Goal: Find specific fact: Find specific fact

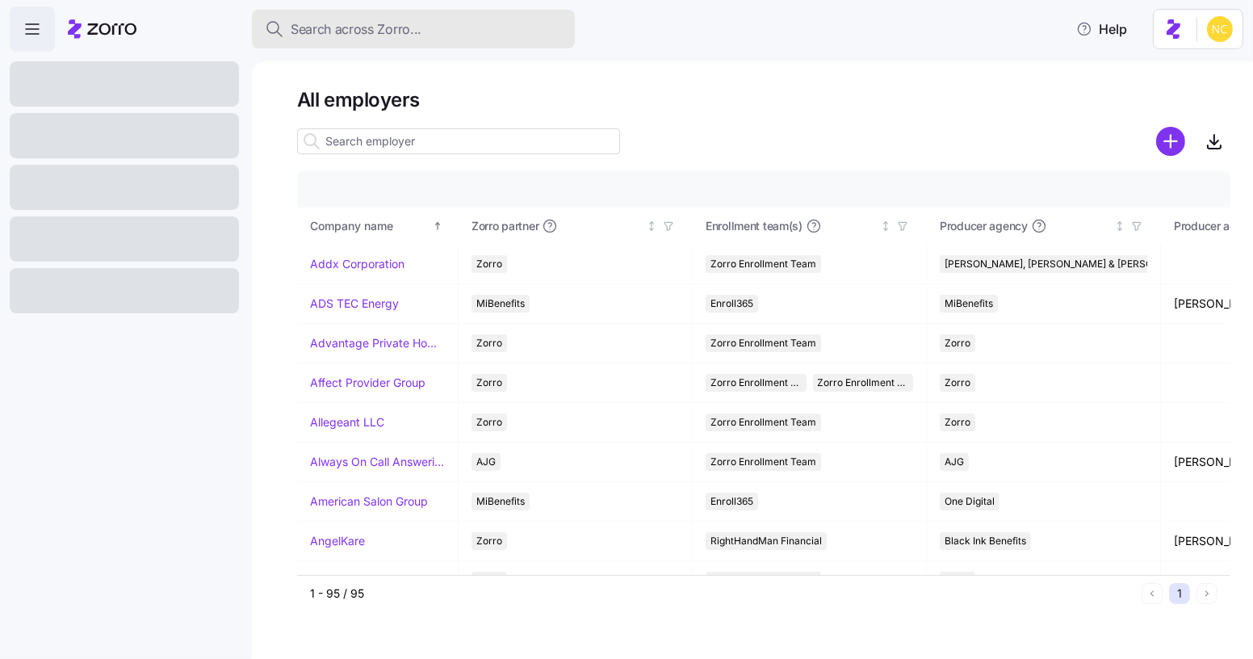
click at [356, 11] on button "Search across Zorro..." at bounding box center [413, 29] width 323 height 39
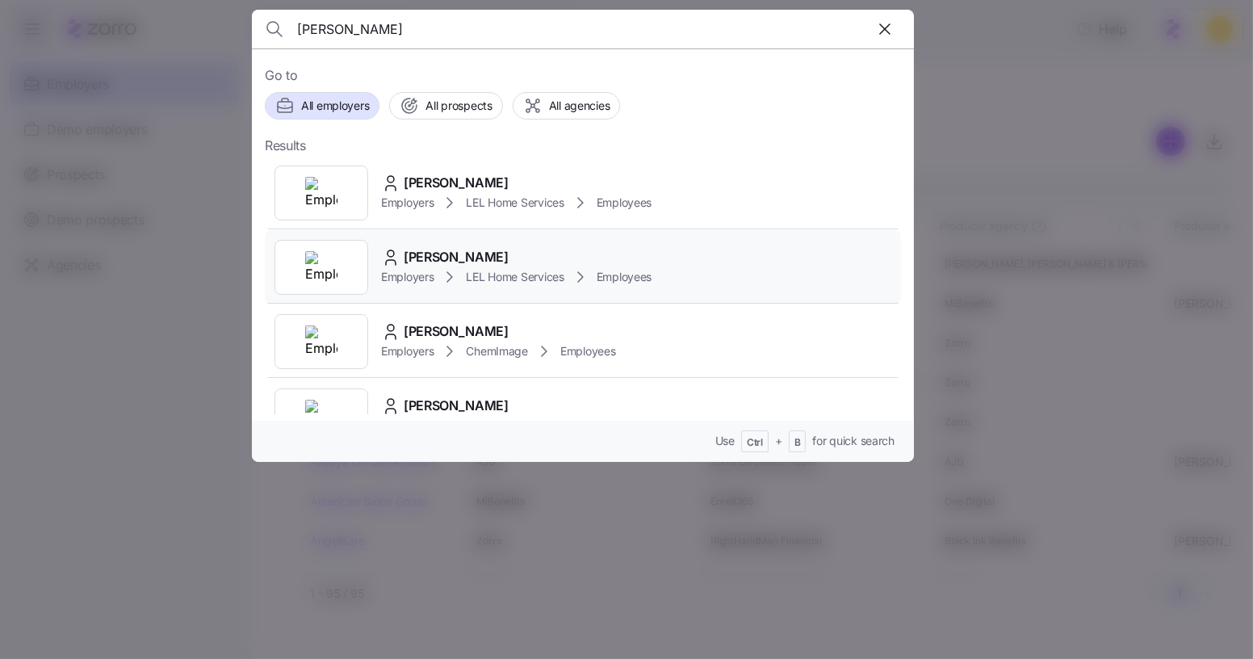
type input "[PERSON_NAME]"
click at [448, 247] on span "[PERSON_NAME]" at bounding box center [456, 257] width 105 height 20
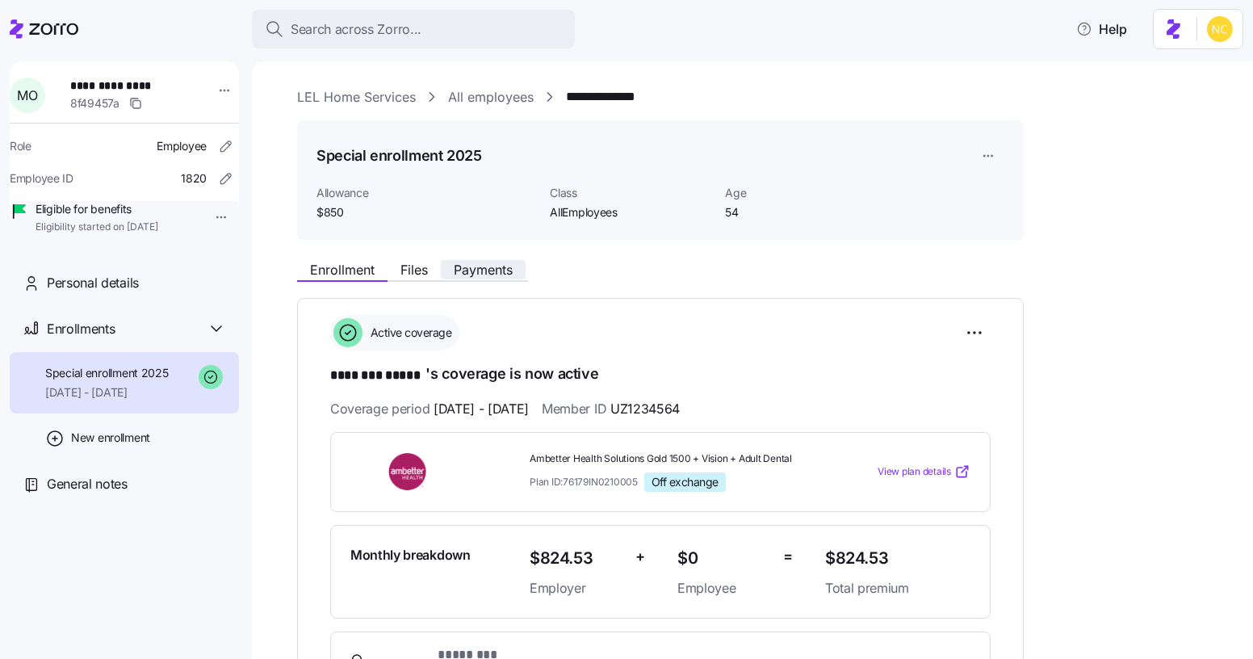
click at [492, 273] on span "Payments" at bounding box center [483, 269] width 59 height 13
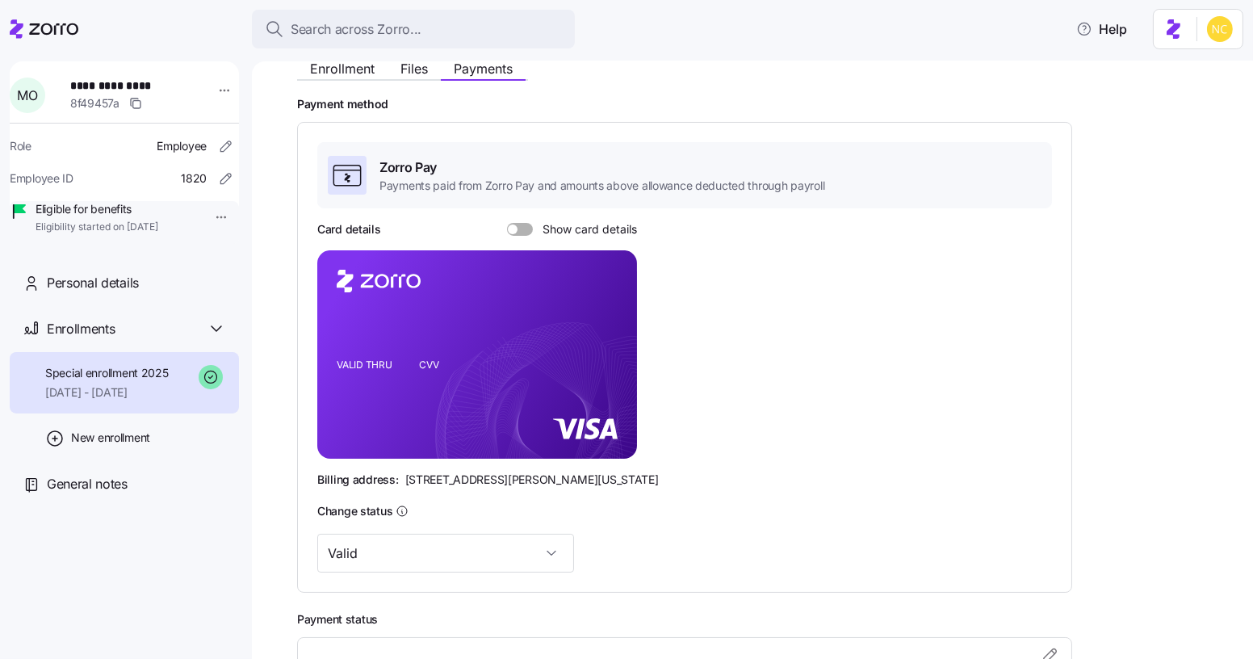
scroll to position [202, 0]
click at [521, 240] on div "Card details Show card details VALID THRU CVV Billing address: [STREET_ADDRESS]…" at bounding box center [684, 353] width 735 height 266
click at [517, 227] on span at bounding box center [525, 228] width 16 height 13
click at [507, 222] on input "Show card details" at bounding box center [507, 222] width 0 height 0
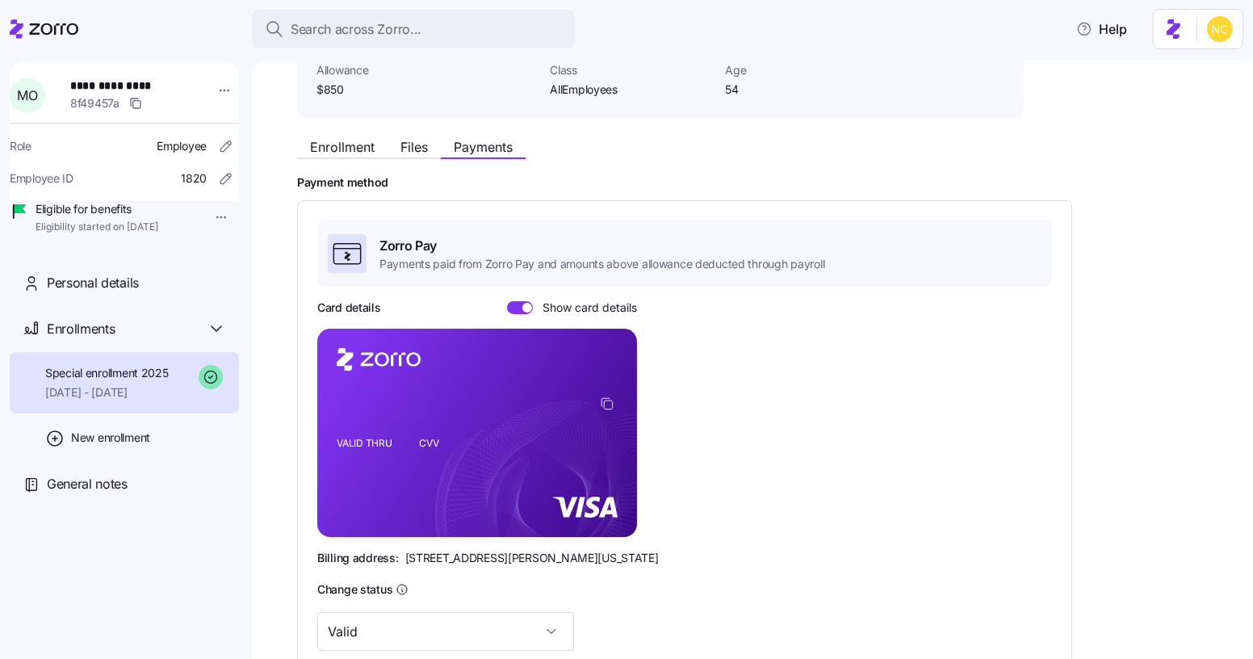
scroll to position [123, 0]
click at [479, 505] on icon "VALID THRU CVV" at bounding box center [477, 433] width 320 height 208
click at [475, 509] on icon "VALID THRU CVV" at bounding box center [477, 433] width 320 height 208
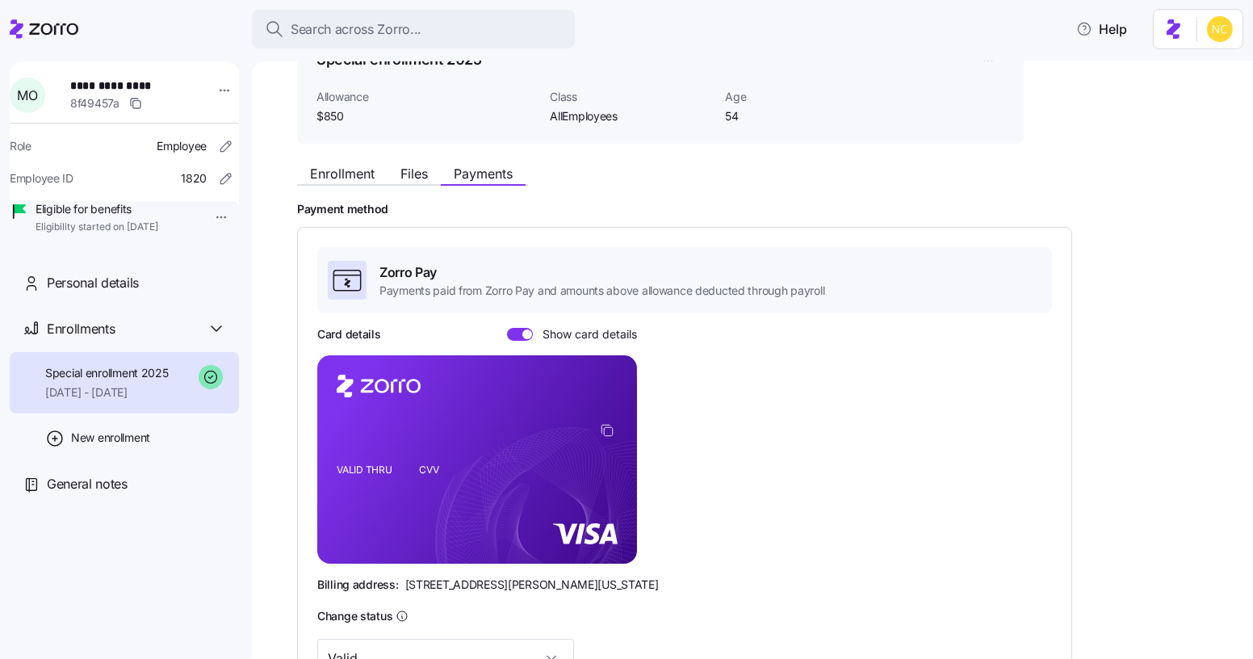
scroll to position [82, 0]
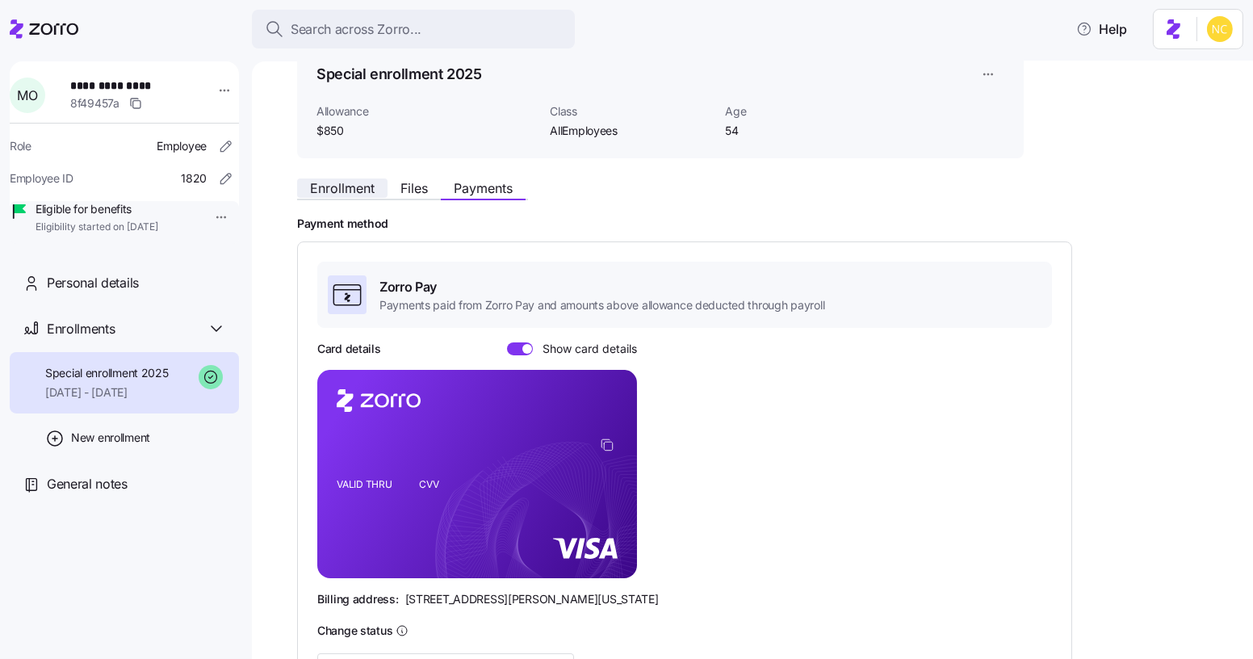
click at [364, 190] on span "Enrollment" at bounding box center [342, 188] width 65 height 13
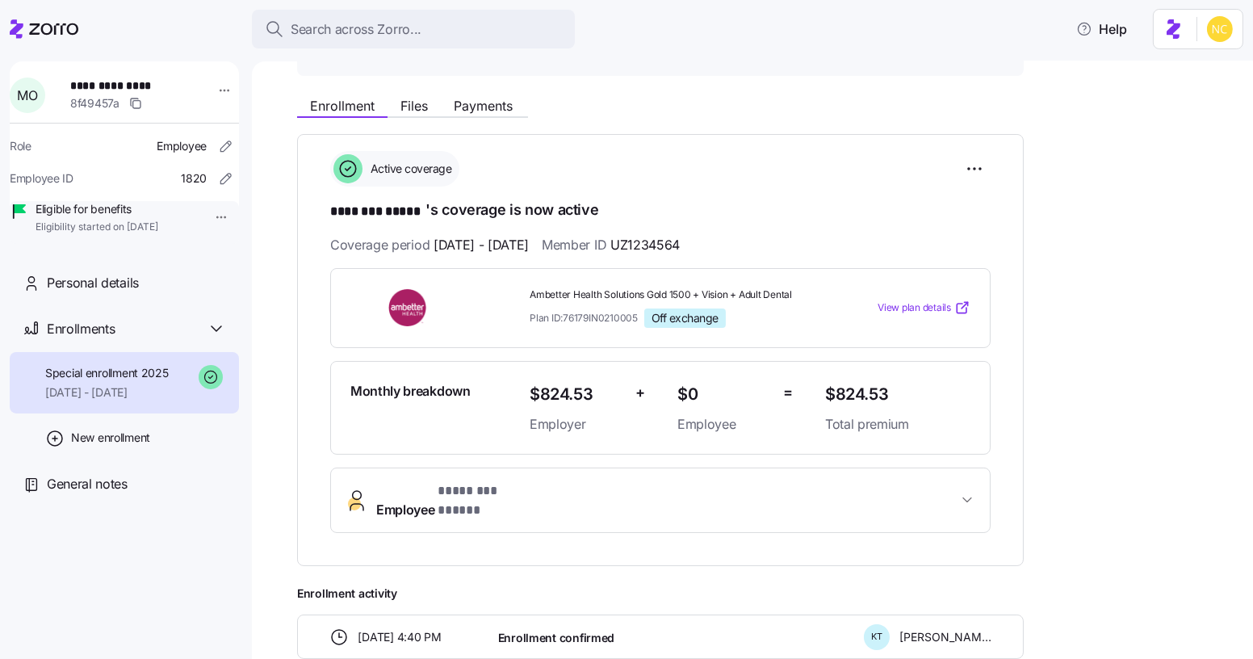
click at [442, 471] on button "Employee * ******** ***** *" at bounding box center [660, 500] width 659 height 65
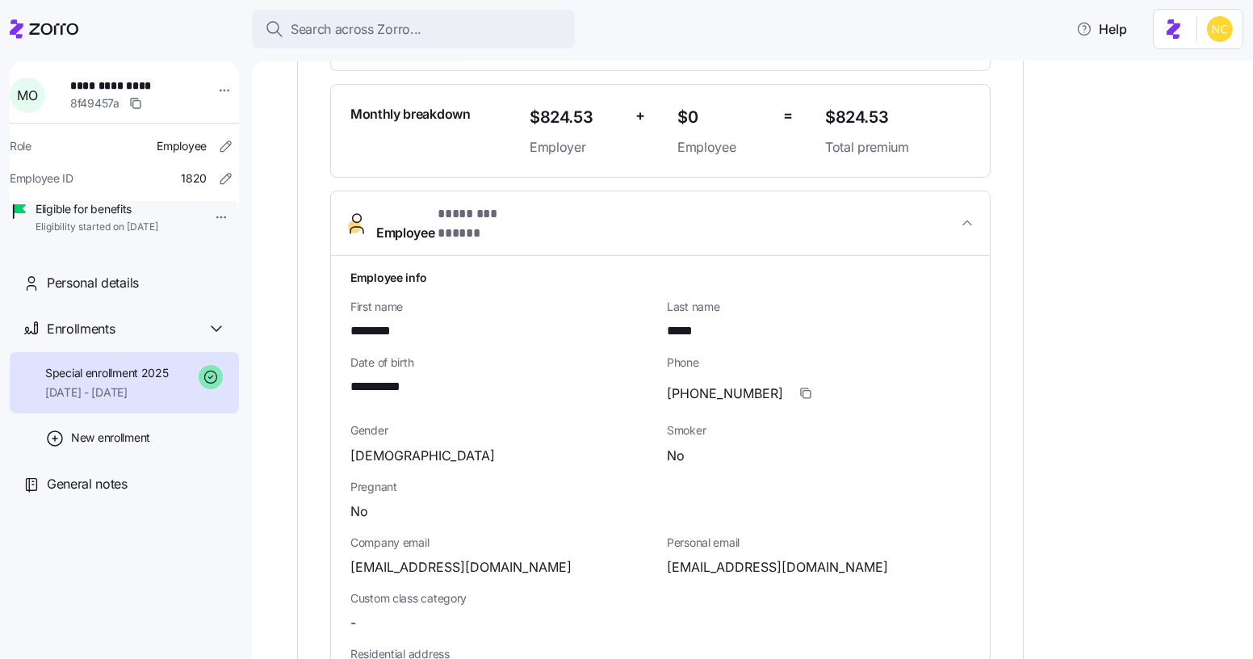
scroll to position [442, 0]
drag, startPoint x: 542, startPoint y: 545, endPoint x: 347, endPoint y: 550, distance: 194.6
click at [347, 550] on div "**********" at bounding box center [660, 666] width 659 height 822
copy span "[EMAIL_ADDRESS][DOMAIN_NAME]"
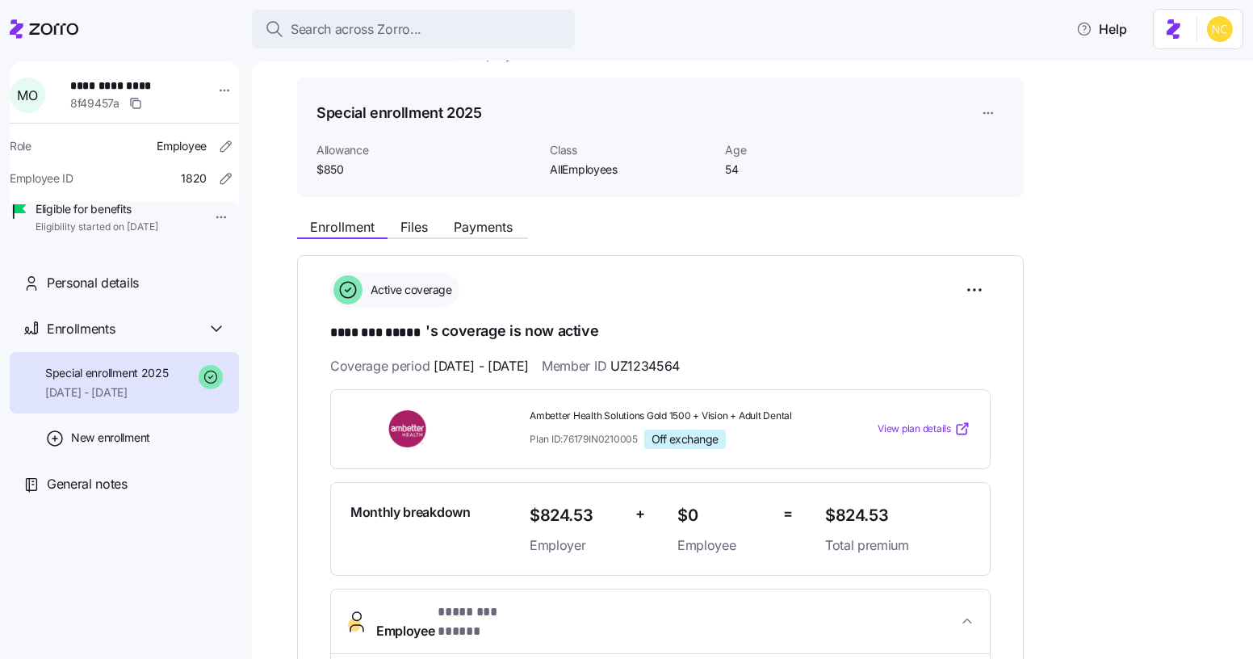
scroll to position [42, 0]
click at [499, 226] on span "Payments" at bounding box center [483, 227] width 59 height 13
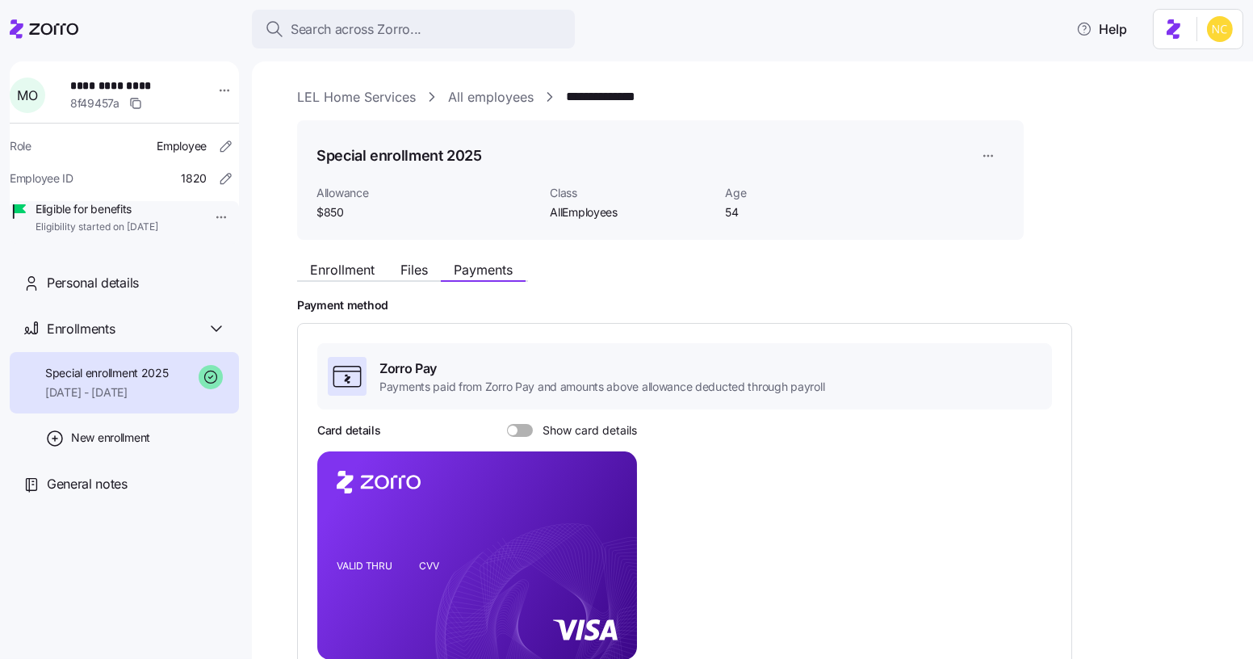
click at [513, 429] on span at bounding box center [513, 430] width 10 height 10
click at [507, 424] on input "Show card details" at bounding box center [507, 424] width 0 height 0
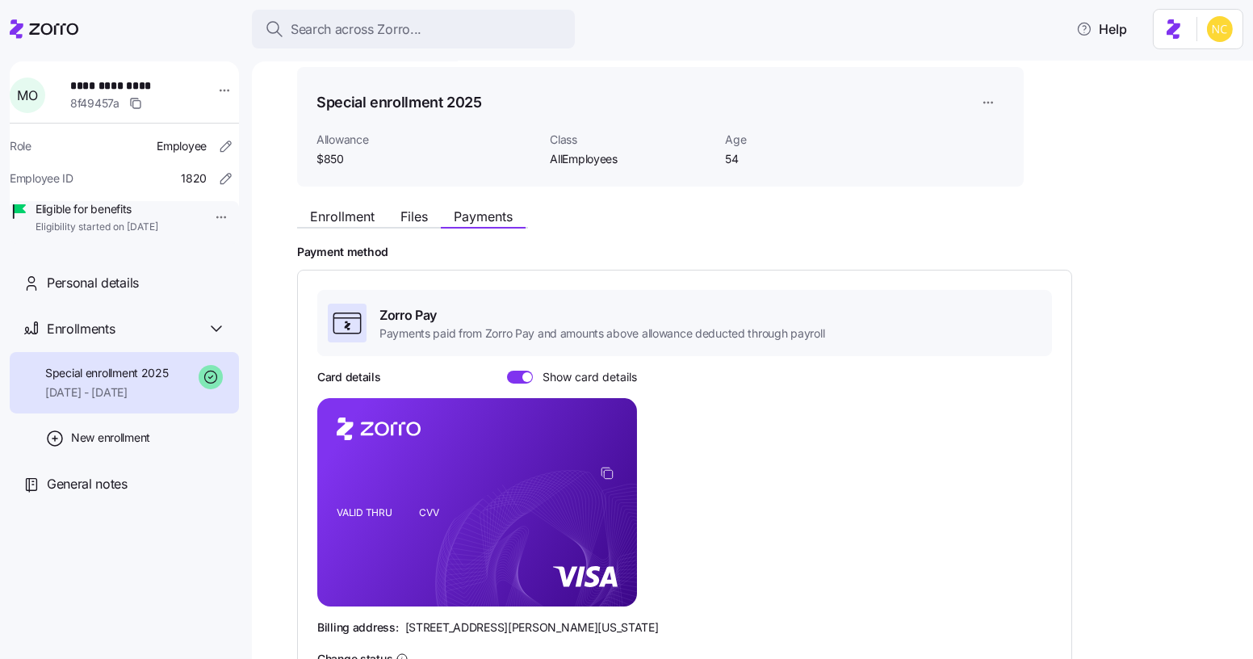
scroll to position [54, 0]
click at [607, 459] on rect at bounding box center [477, 501] width 320 height 208
click at [607, 463] on rect at bounding box center [477, 501] width 320 height 208
click at [608, 467] on icon "copy-to-clipboard" at bounding box center [607, 472] width 15 height 15
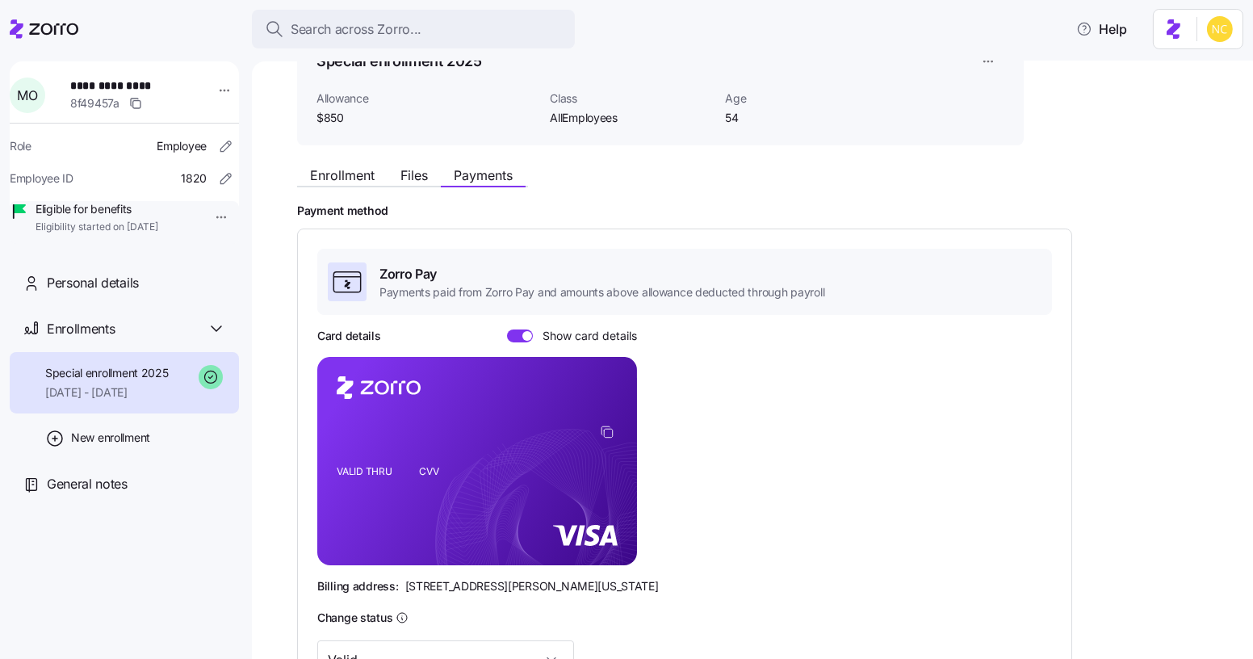
scroll to position [175, 0]
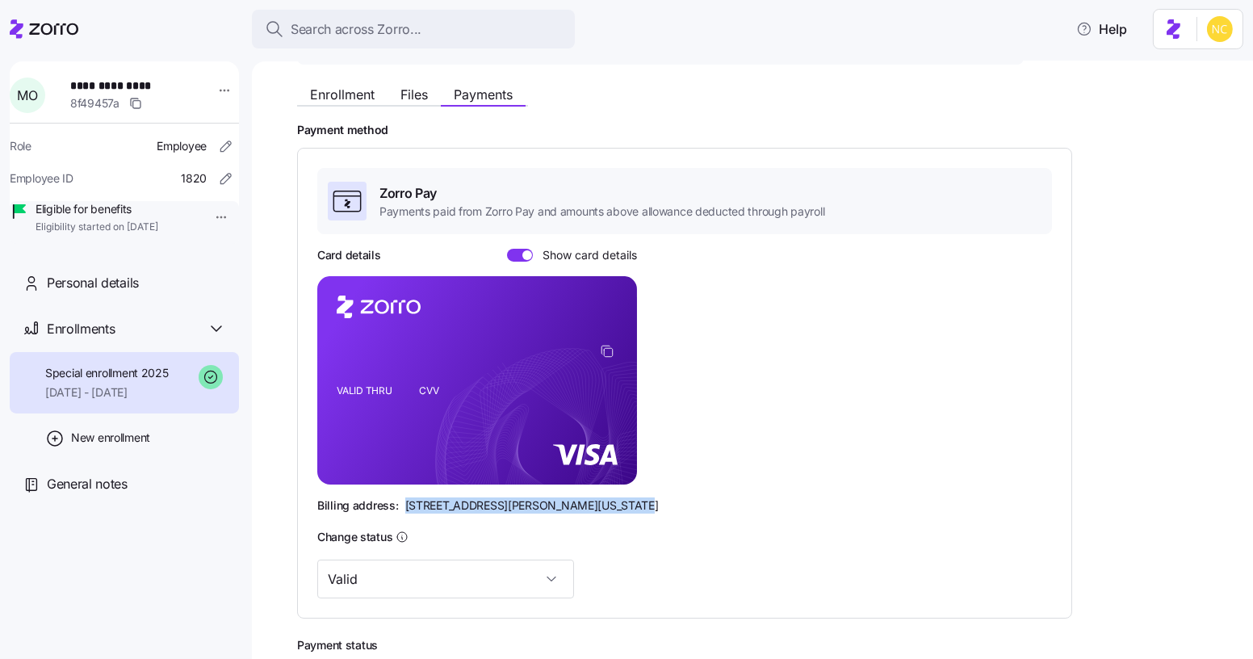
drag, startPoint x: 403, startPoint y: 500, endPoint x: 637, endPoint y: 509, distance: 234.3
click at [637, 509] on div "Billing address: [STREET_ADDRESS][PERSON_NAME][US_STATE]" at bounding box center [684, 505] width 735 height 16
copy span "[STREET_ADDRESS][PERSON_NAME][US_STATE]"
click at [605, 515] on div "Zorro Pay Payments paid from Zorro Pay and amounts above allowance deducted thr…" at bounding box center [684, 383] width 735 height 430
drag, startPoint x: 609, startPoint y: 500, endPoint x: 576, endPoint y: 499, distance: 33.9
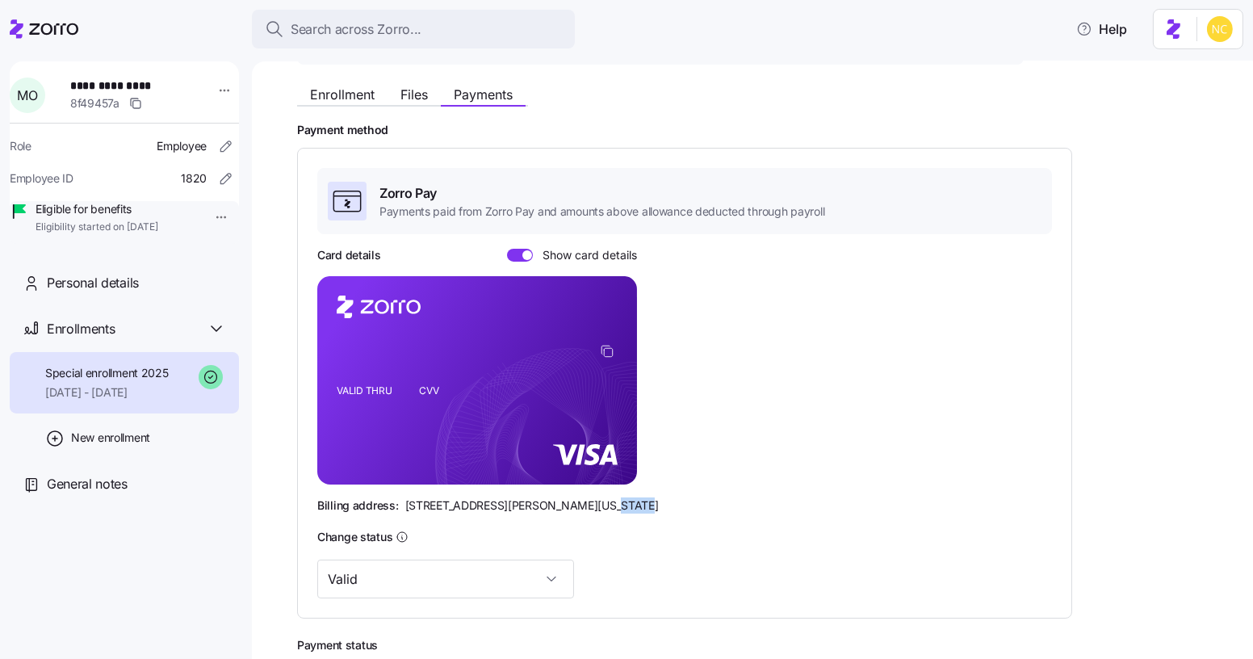
click at [576, 499] on div "Billing address: [STREET_ADDRESS][PERSON_NAME][US_STATE]" at bounding box center [684, 505] width 735 height 16
copy span "44145"
